Goal: Information Seeking & Learning: Learn about a topic

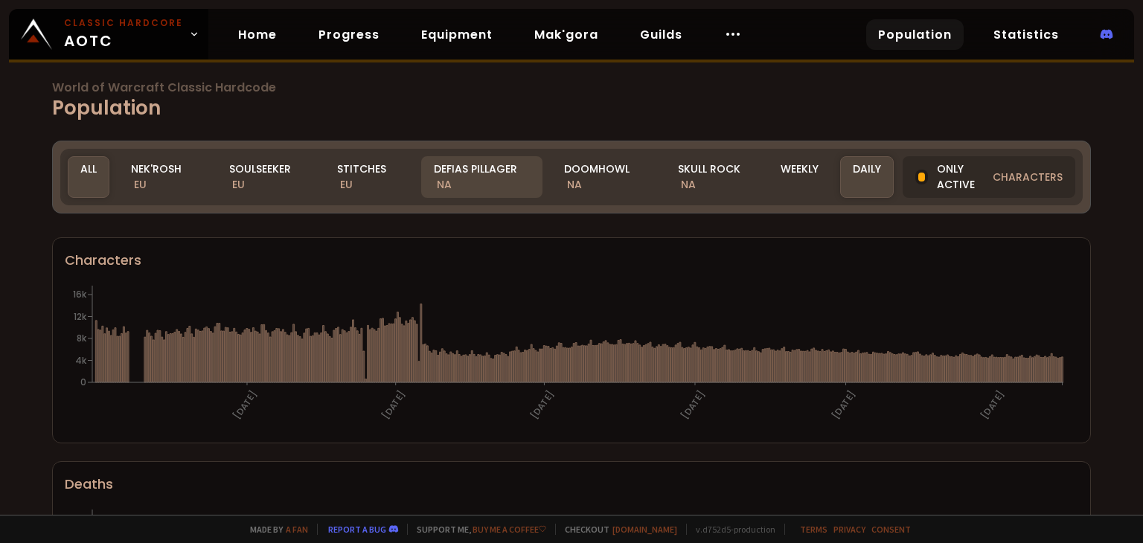
click at [469, 172] on div "Defias Pillager NA" at bounding box center [481, 177] width 121 height 42
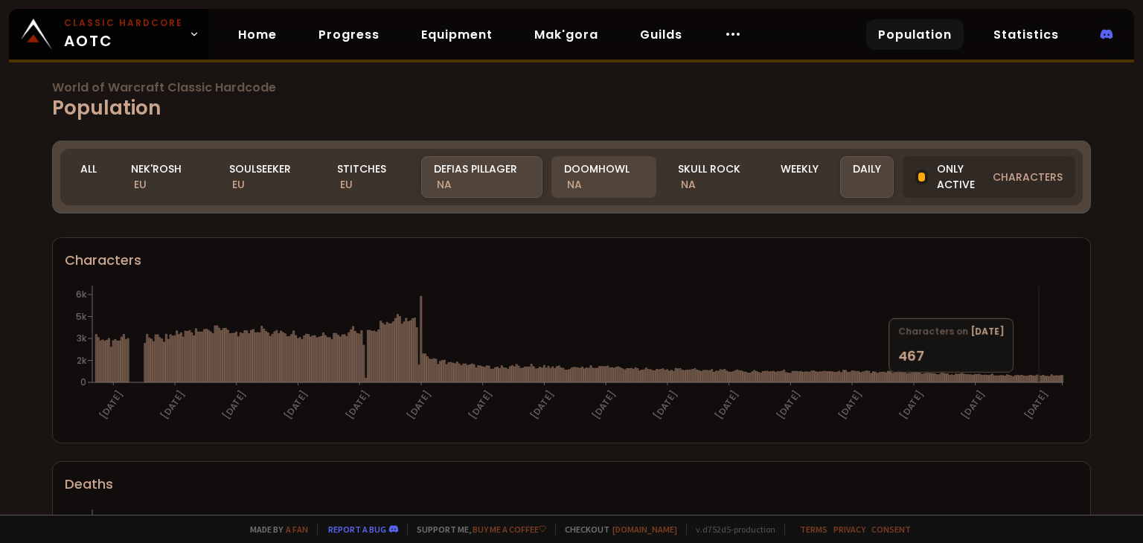
click at [581, 176] on div "Doomhowl NA" at bounding box center [603, 177] width 105 height 42
drag, startPoint x: 595, startPoint y: 172, endPoint x: 879, endPoint y: 387, distance: 355.9
click at [661, 102] on h1 "World of Warcraft Classic Hardcode Population" at bounding box center [571, 102] width 1039 height 41
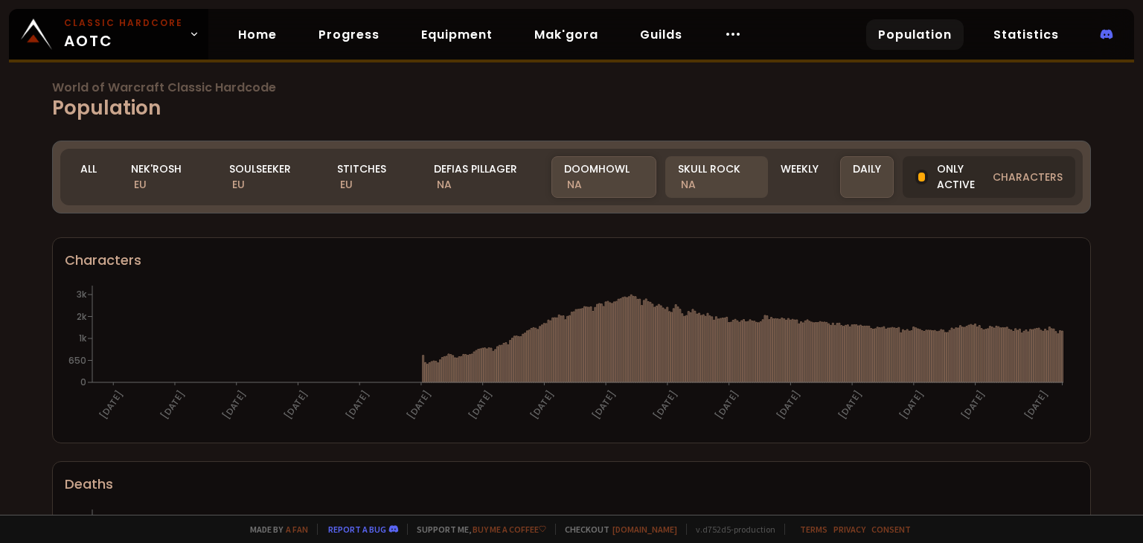
click at [694, 175] on div "Skull Rock NA" at bounding box center [716, 177] width 102 height 42
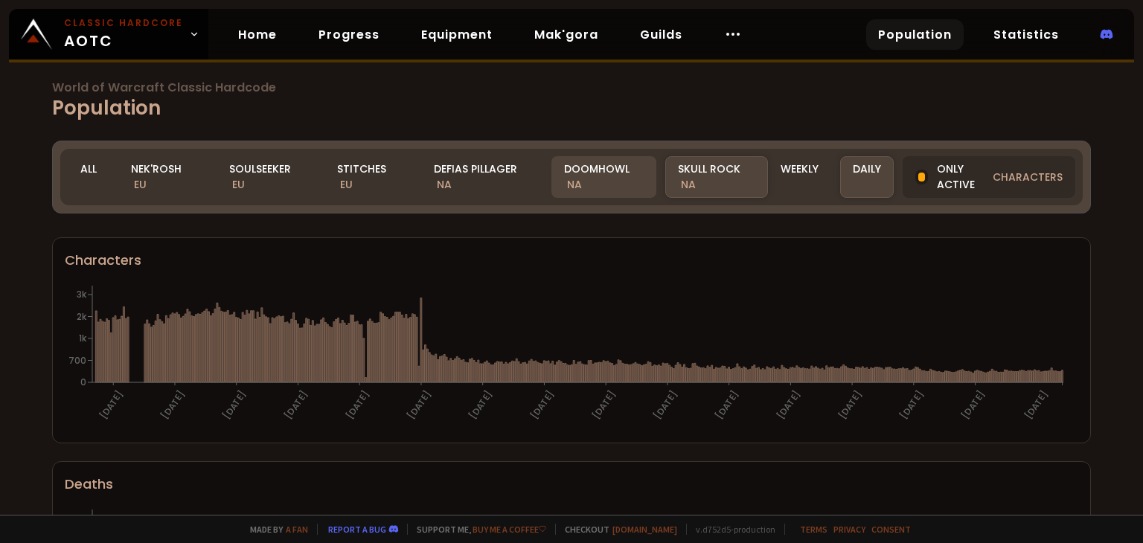
click at [607, 181] on div "Doomhowl NA" at bounding box center [603, 177] width 105 height 42
